Goal: Task Accomplishment & Management: Use online tool/utility

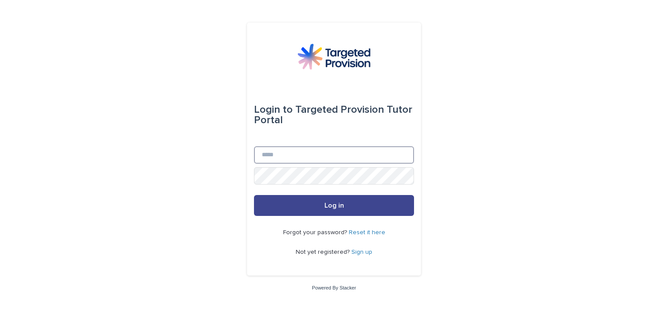
type input "**********"
click at [368, 202] on button "Log in" at bounding box center [334, 205] width 160 height 21
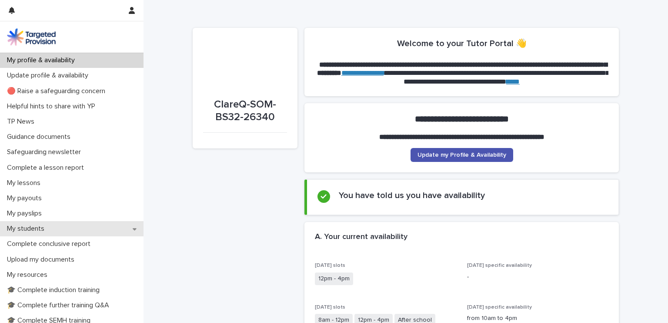
click at [54, 227] on div "My students" at bounding box center [72, 228] width 144 height 15
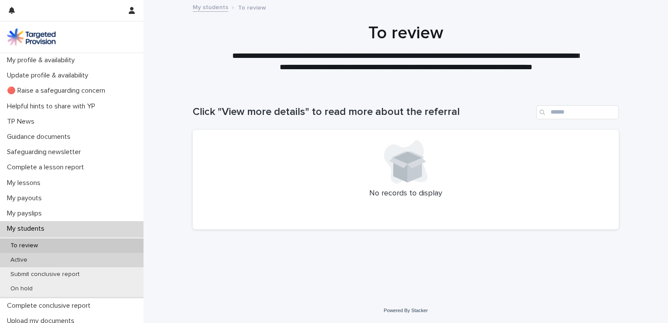
click at [25, 256] on p "Active" at bounding box center [18, 259] width 31 height 7
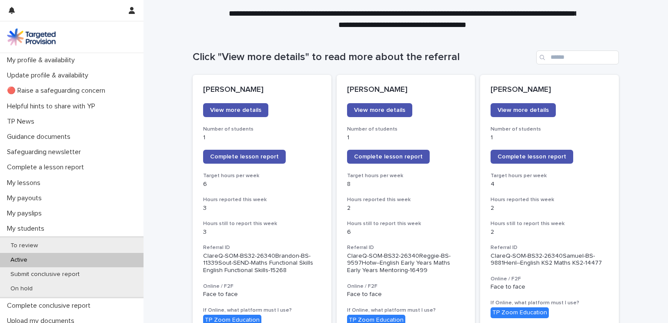
scroll to position [59, 0]
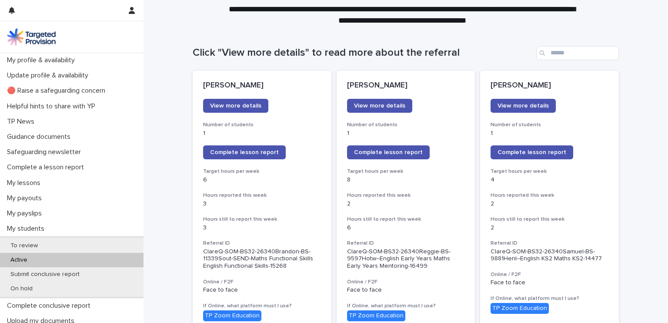
click at [392, 147] on link "Complete lesson report" at bounding box center [388, 152] width 83 height 14
